Goal: Navigation & Orientation: Find specific page/section

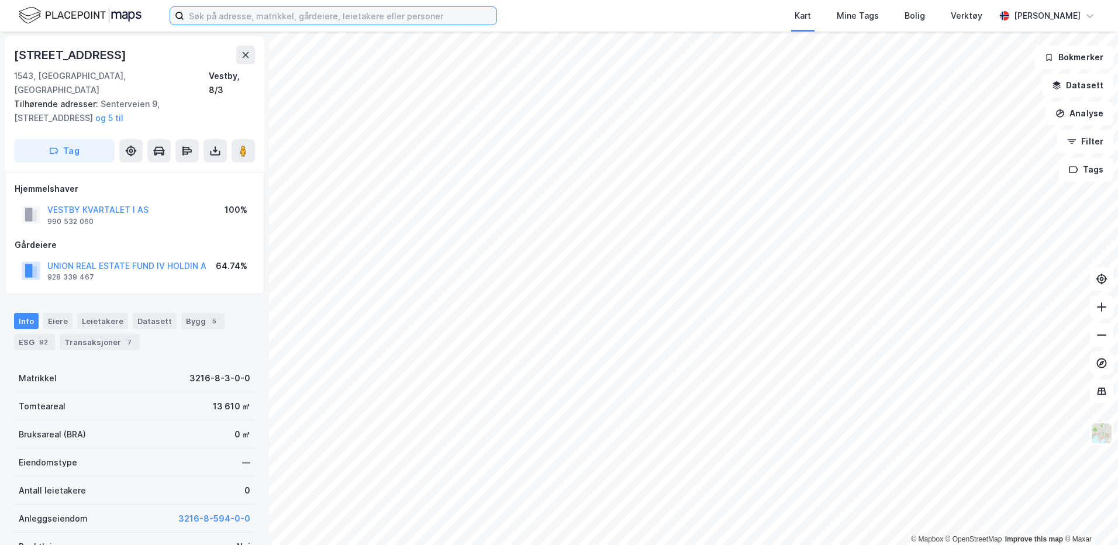
click at [206, 21] on input at bounding box center [340, 16] width 312 height 18
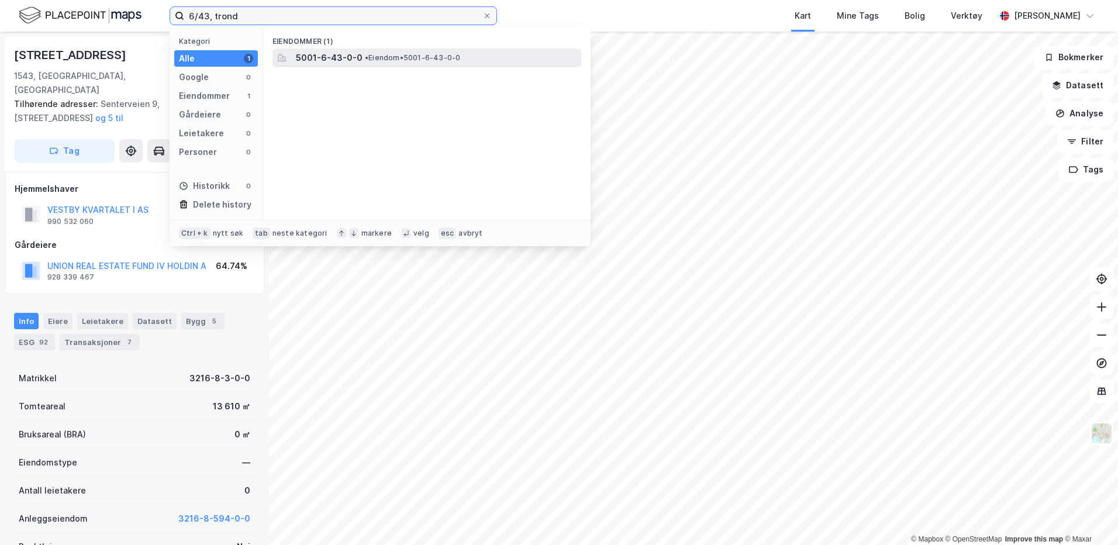
type input "6/43, trond"
click at [353, 54] on span "5001-6-43-0-0" at bounding box center [329, 58] width 67 height 14
